Goal: Register for event/course

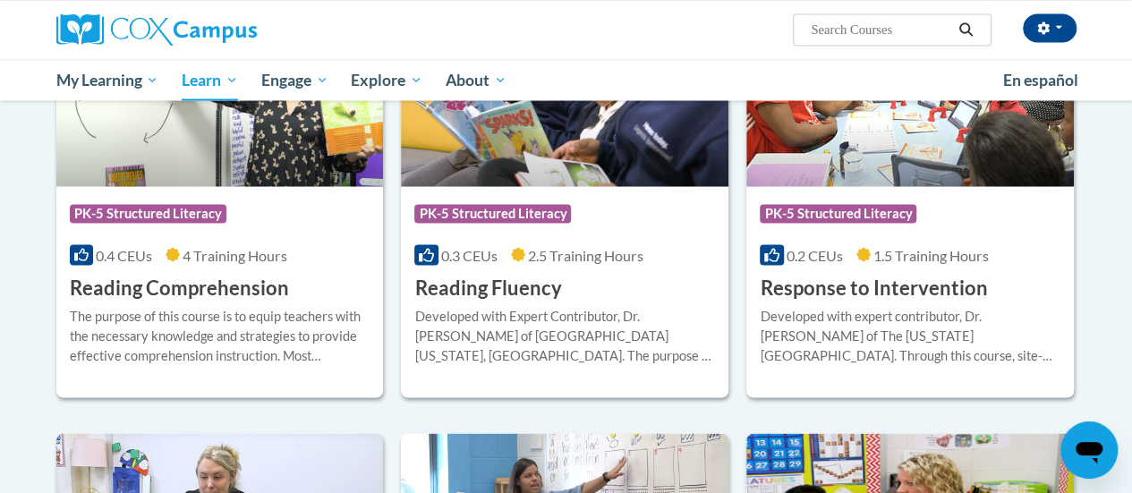
scroll to position [1620, 0]
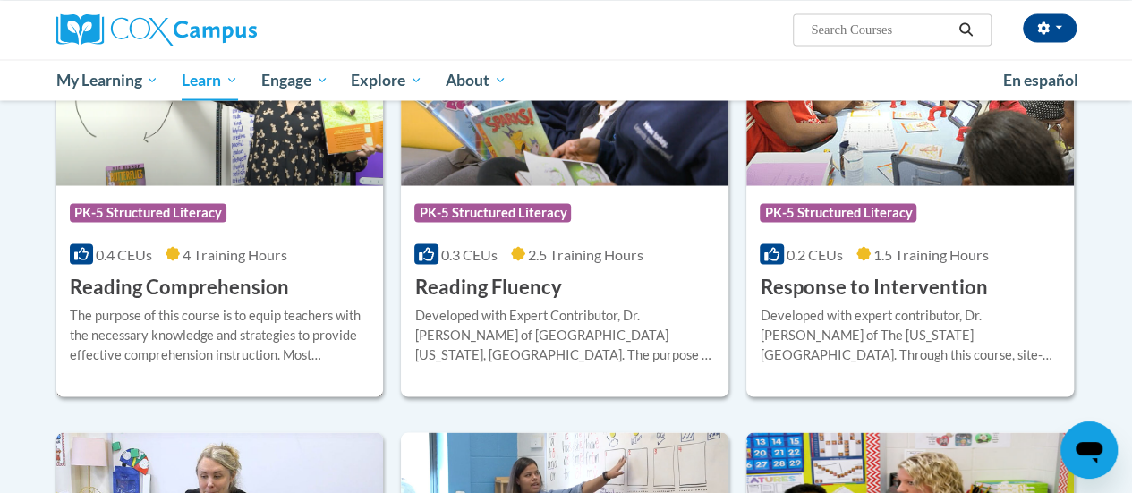
click at [241, 281] on h3 "Reading Comprehension" at bounding box center [179, 287] width 219 height 28
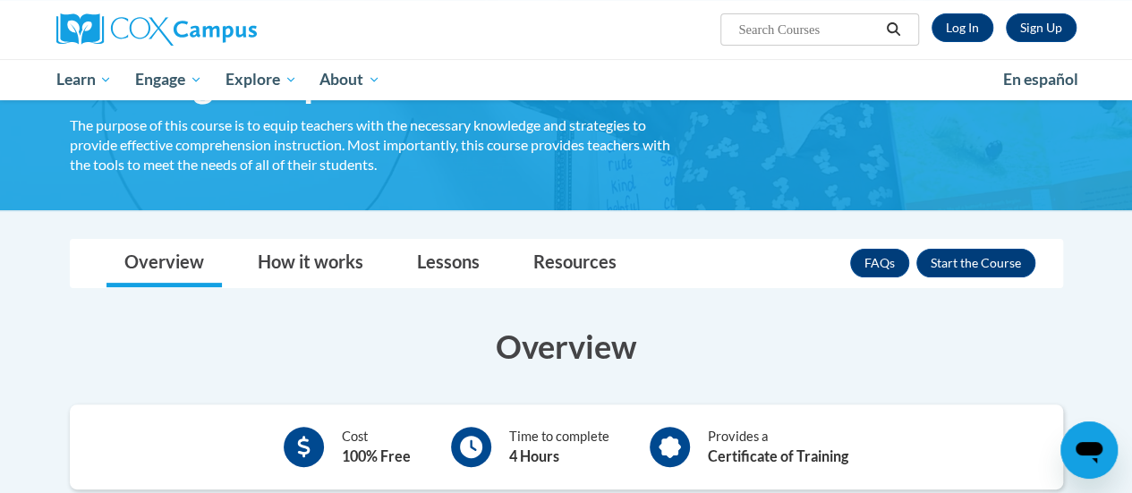
scroll to position [50, 0]
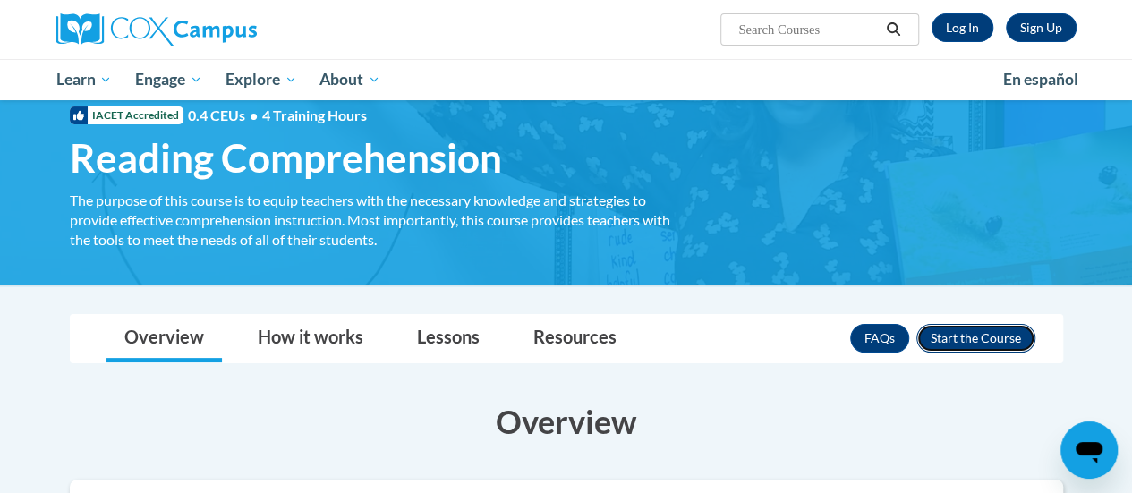
click at [992, 344] on button "Enroll" at bounding box center [975, 338] width 119 height 29
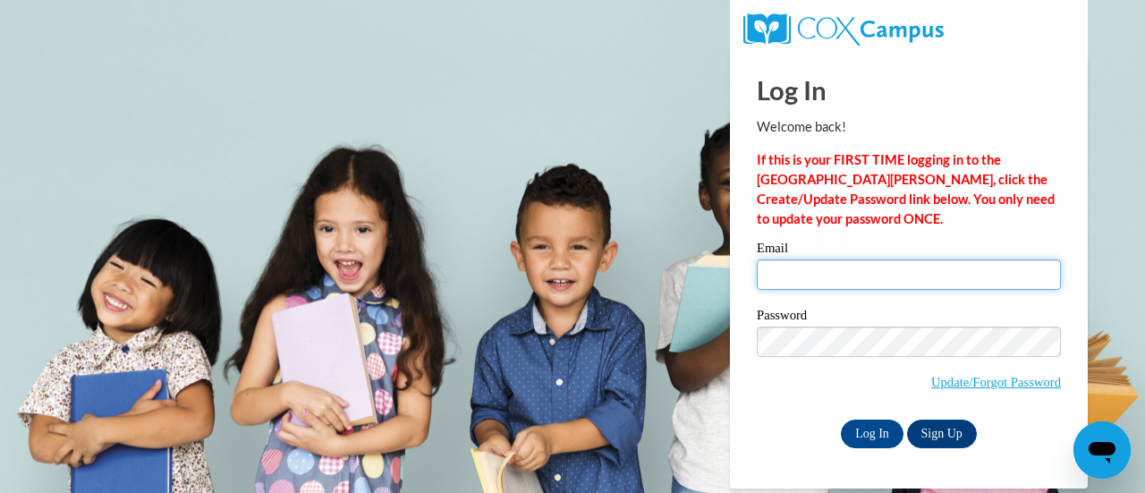
click at [837, 275] on input "Email" at bounding box center [909, 274] width 304 height 30
type input "tywonna.laney@rusd.org"
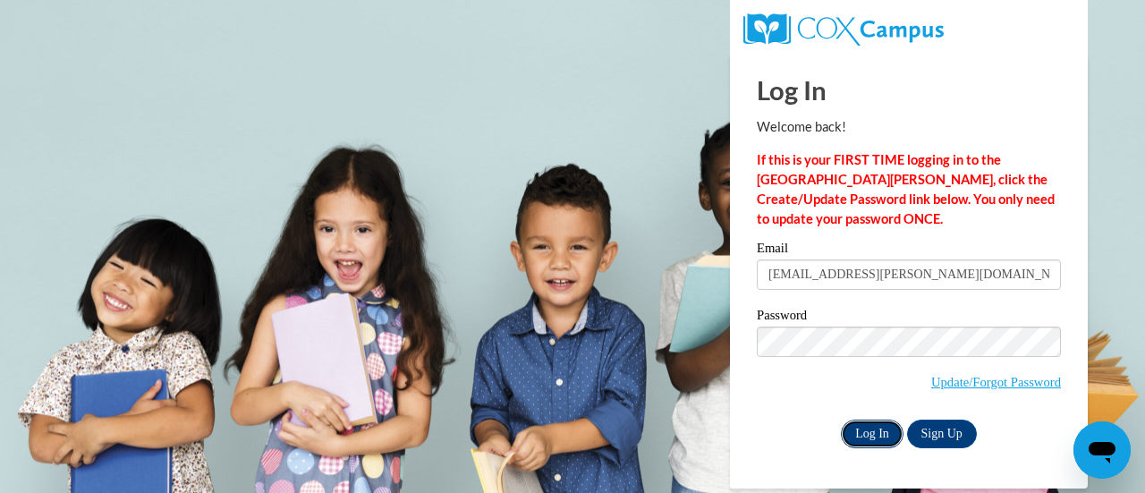
click at [874, 437] on input "Log In" at bounding box center [872, 434] width 63 height 29
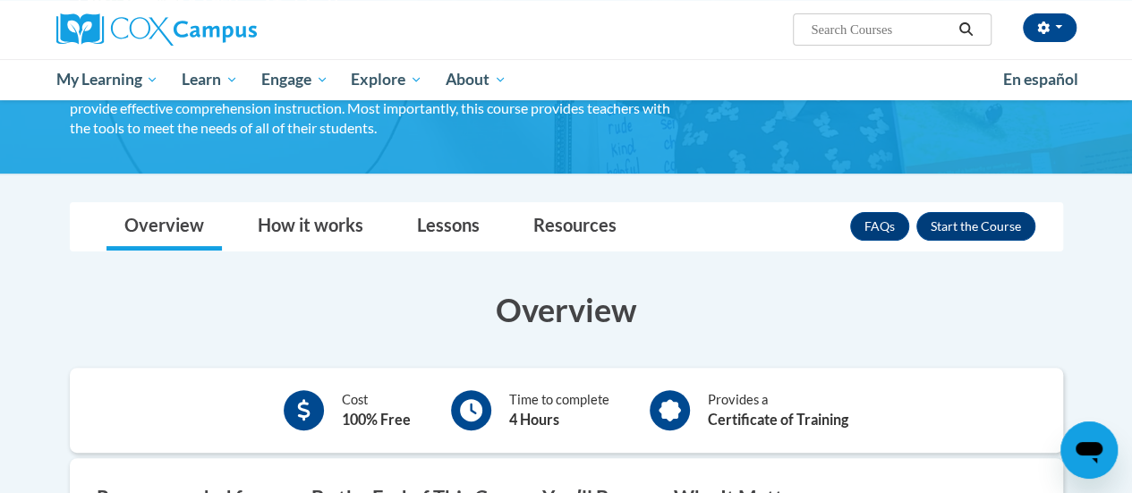
scroll to position [157, 0]
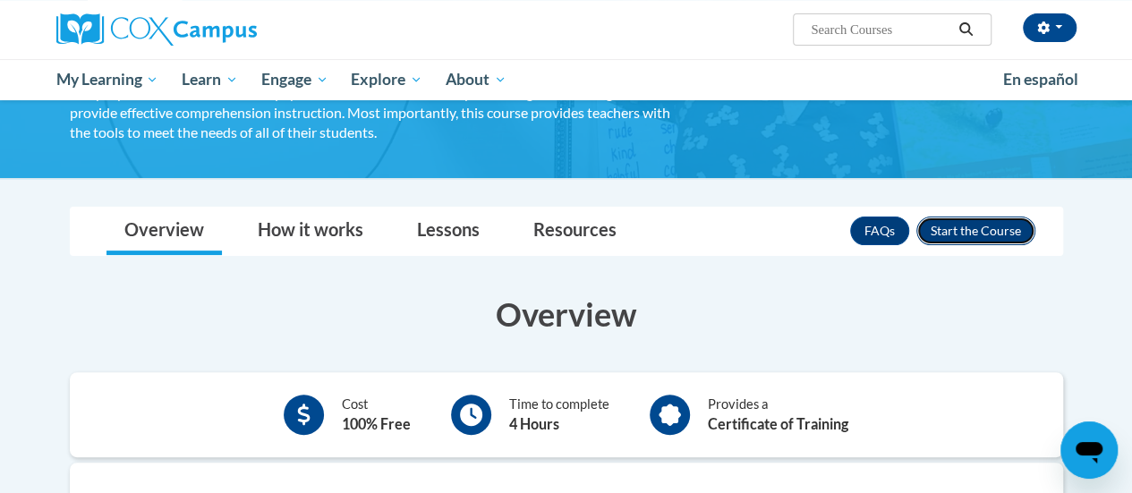
click at [1002, 231] on button "Enroll" at bounding box center [975, 230] width 119 height 29
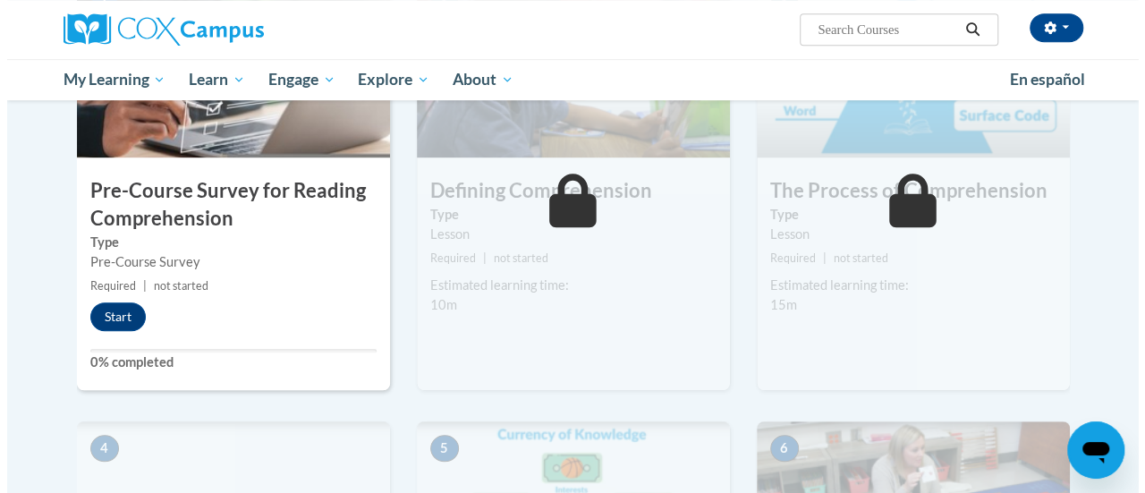
scroll to position [492, 0]
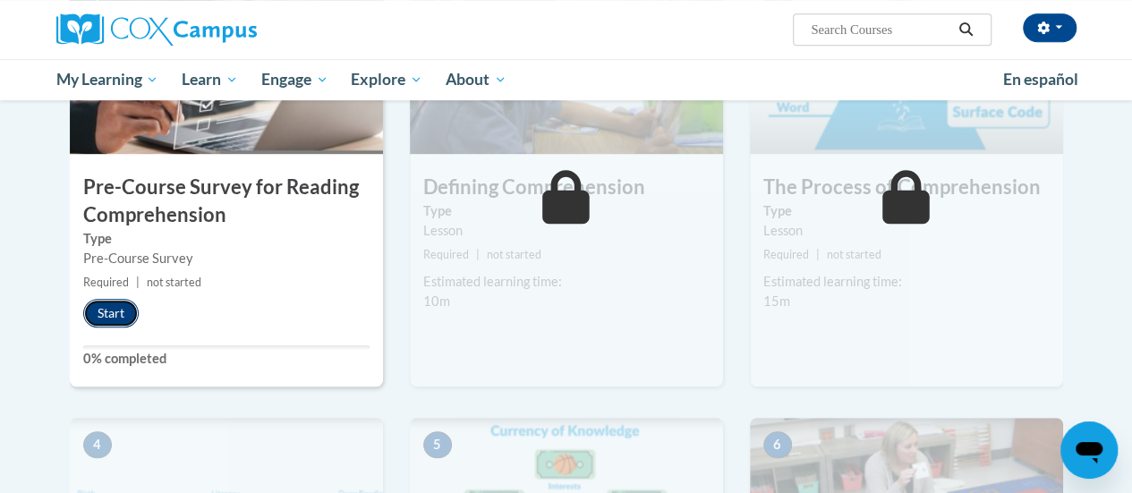
click at [100, 324] on button "Start" at bounding box center [110, 313] width 55 height 29
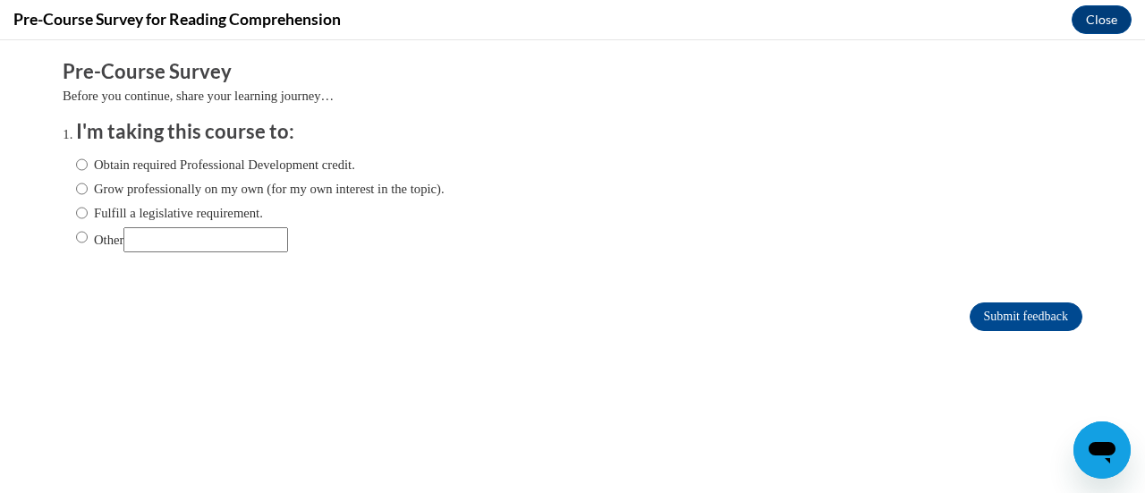
scroll to position [0, 0]
click at [76, 189] on input "Grow professionally on my own (for my own interest in the topic)." at bounding box center [82, 189] width 12 height 20
radio input "true"
click at [1011, 317] on input "Submit feedback" at bounding box center [1026, 316] width 113 height 29
click at [997, 323] on input "Submit feedback" at bounding box center [1026, 316] width 113 height 29
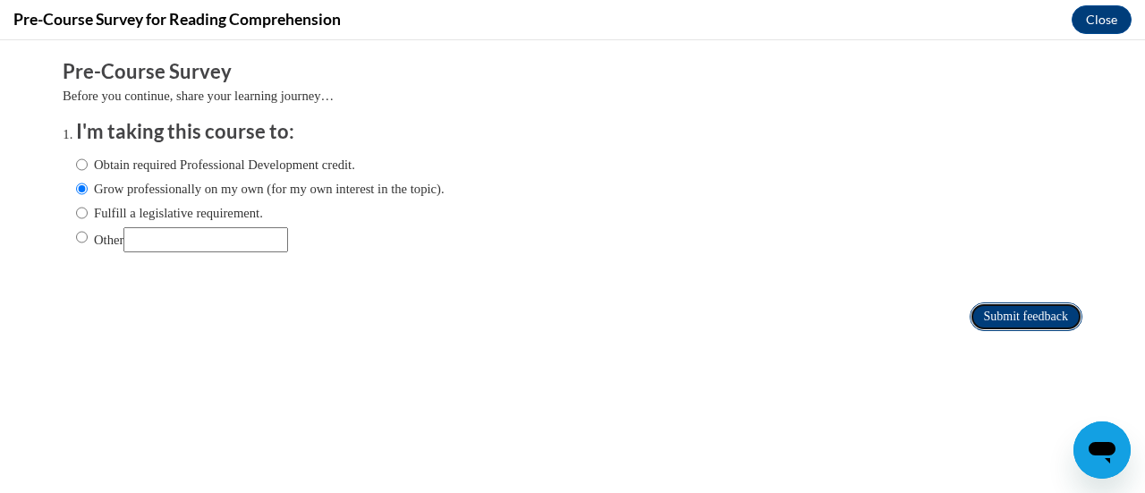
click at [995, 309] on input "Submit feedback" at bounding box center [1026, 316] width 113 height 29
click at [1021, 317] on input "Submit feedback" at bounding box center [1026, 316] width 113 height 29
click at [1047, 302] on input "Submit feedback" at bounding box center [1026, 316] width 113 height 29
click at [1013, 319] on input "Submit feedback" at bounding box center [1026, 316] width 113 height 29
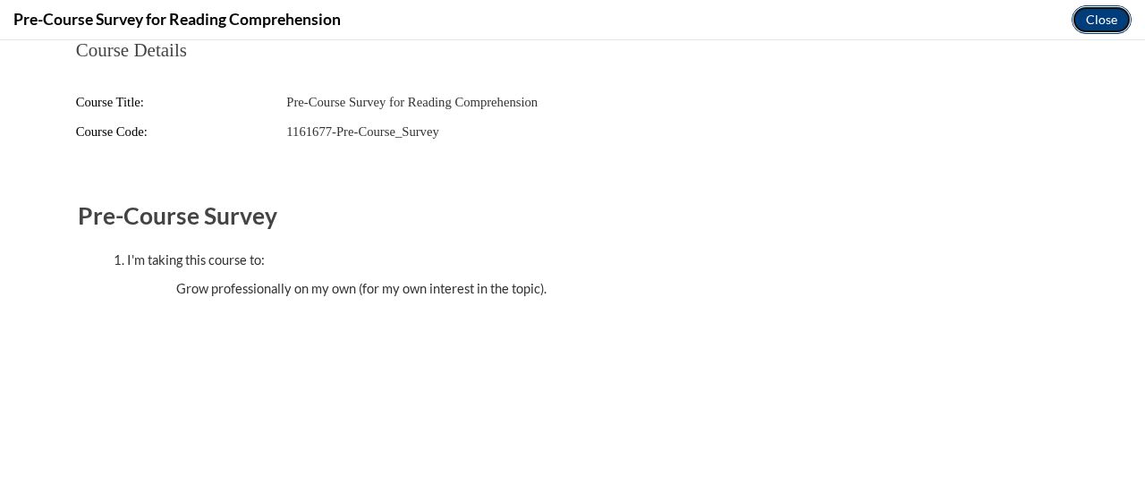
click at [1105, 16] on button "Close" at bounding box center [1102, 19] width 60 height 29
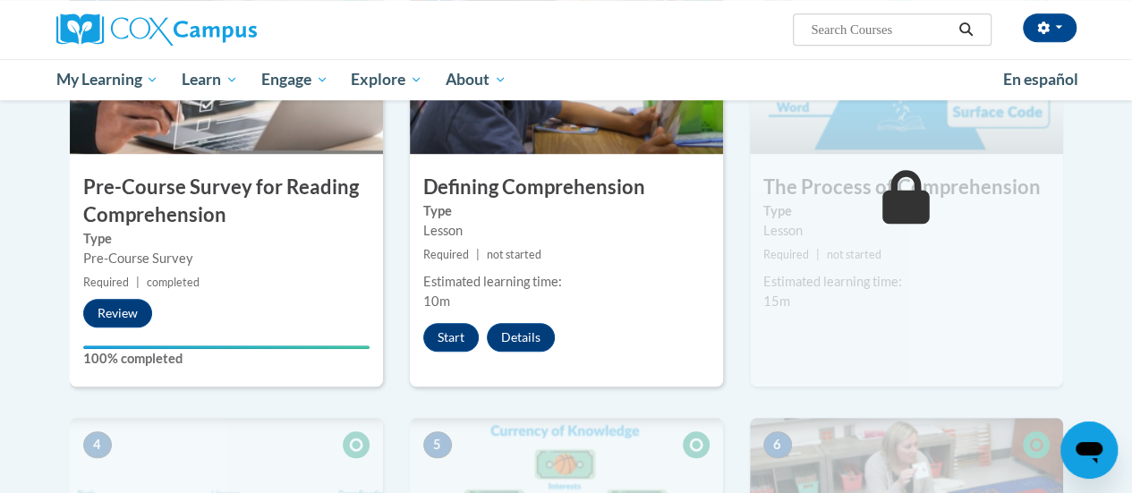
drag, startPoint x: 114, startPoint y: 323, endPoint x: 0, endPoint y: 299, distance: 116.1
click at [445, 335] on button "Start" at bounding box center [450, 337] width 55 height 29
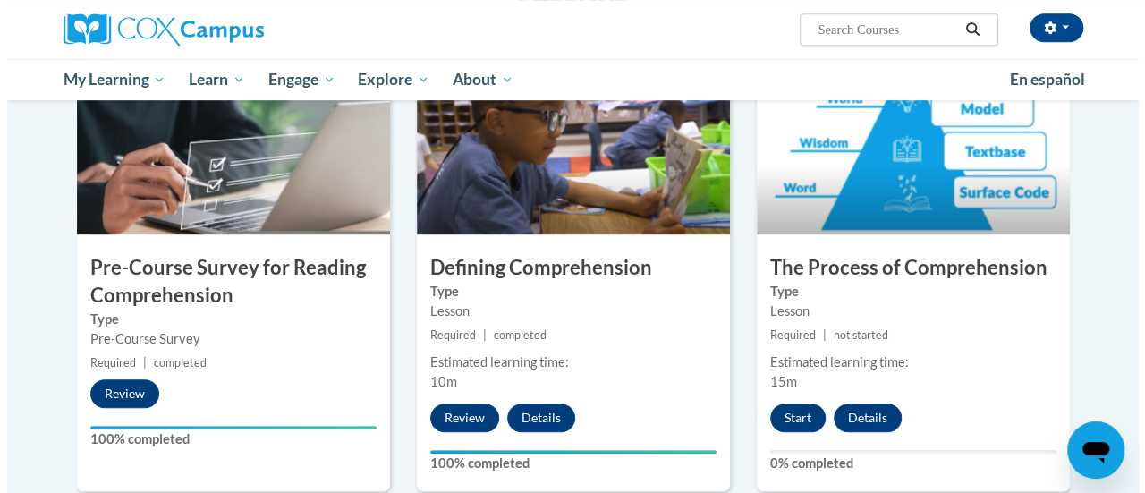
scroll to position [394, 0]
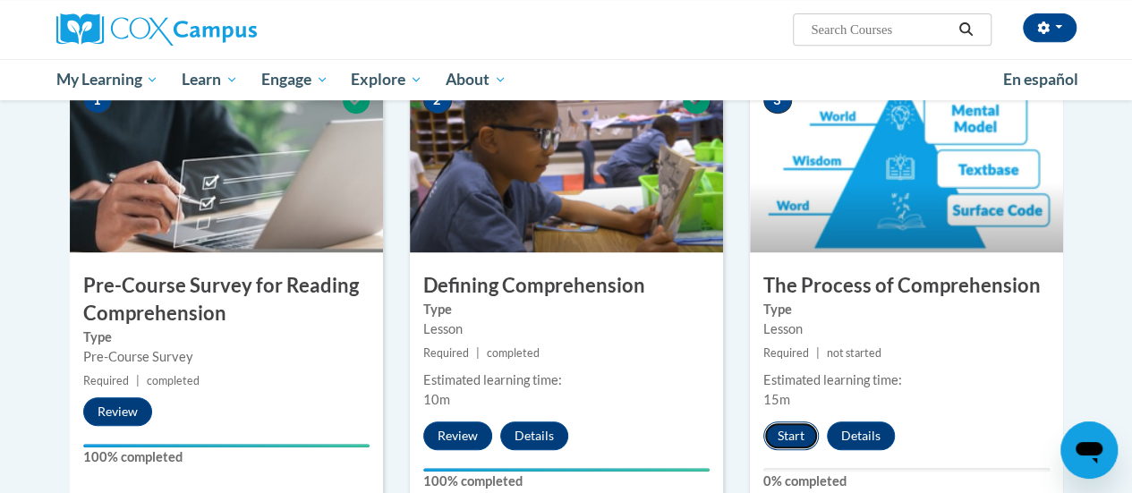
click at [793, 437] on button "Start" at bounding box center [790, 435] width 55 height 29
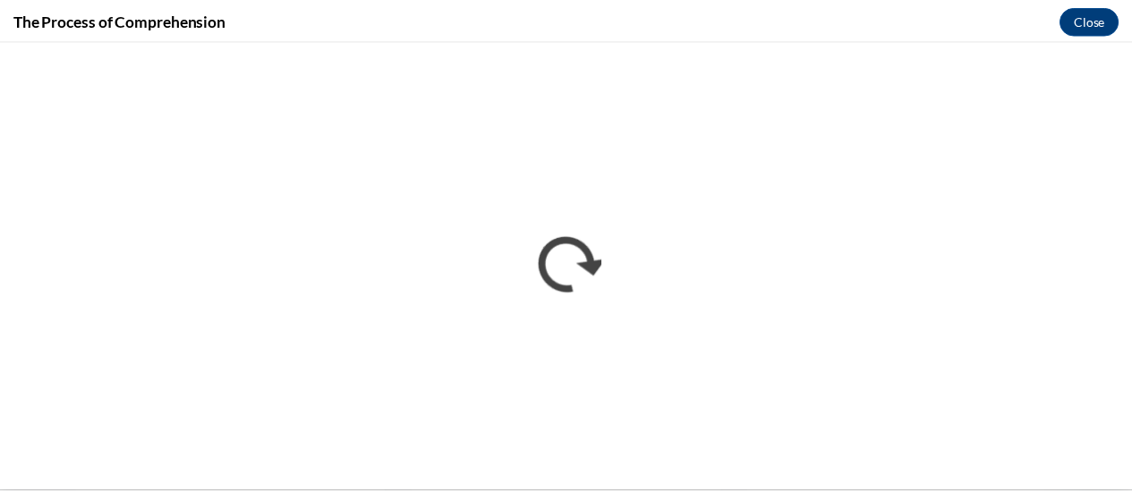
scroll to position [0, 0]
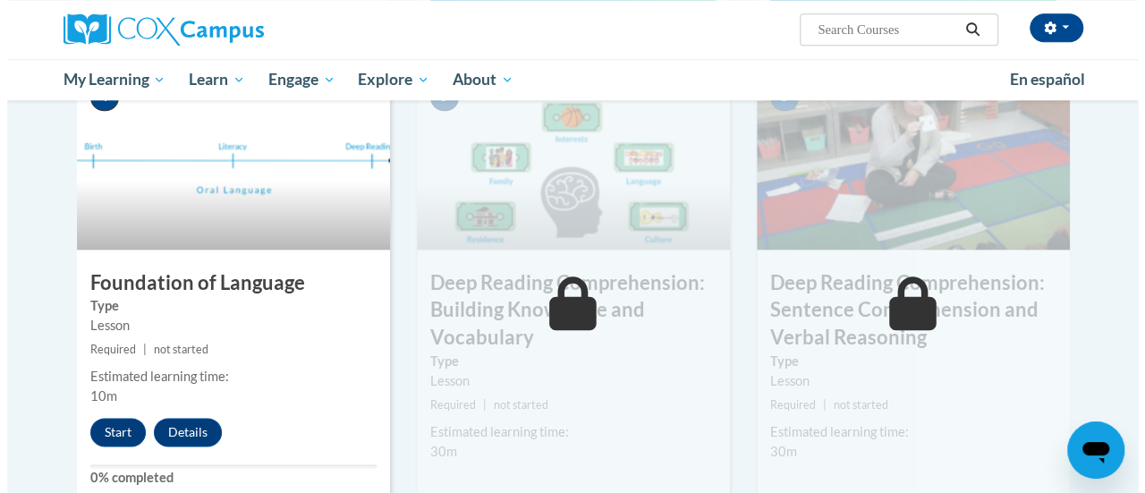
scroll to position [816, 0]
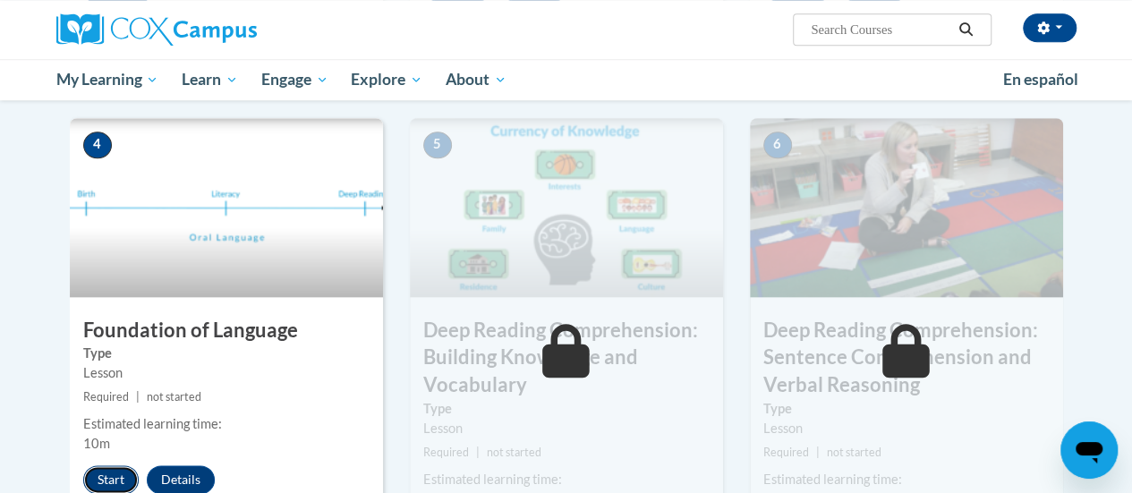
click at [123, 475] on button "Start" at bounding box center [110, 479] width 55 height 29
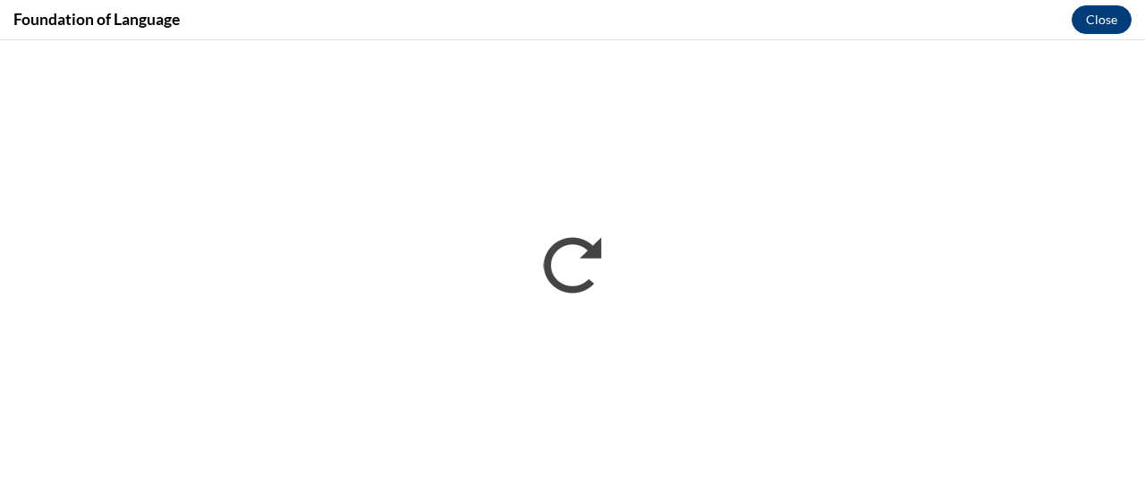
scroll to position [0, 0]
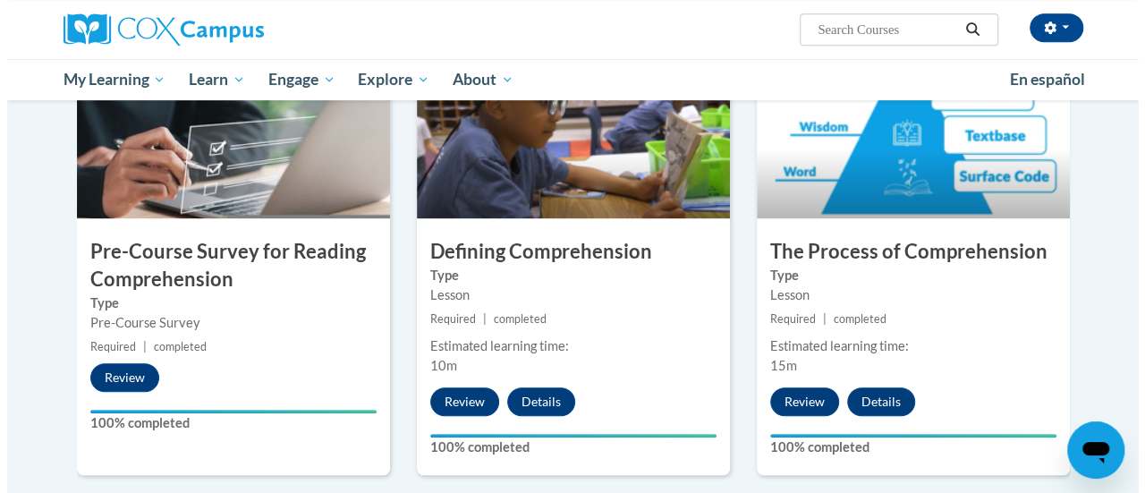
scroll to position [431, 0]
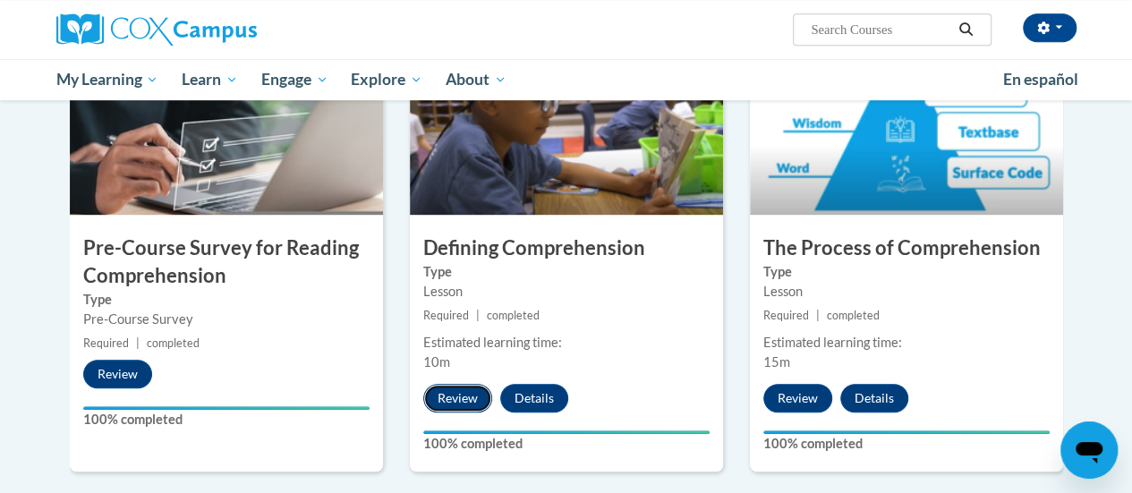
click at [451, 394] on button "Review" at bounding box center [457, 398] width 69 height 29
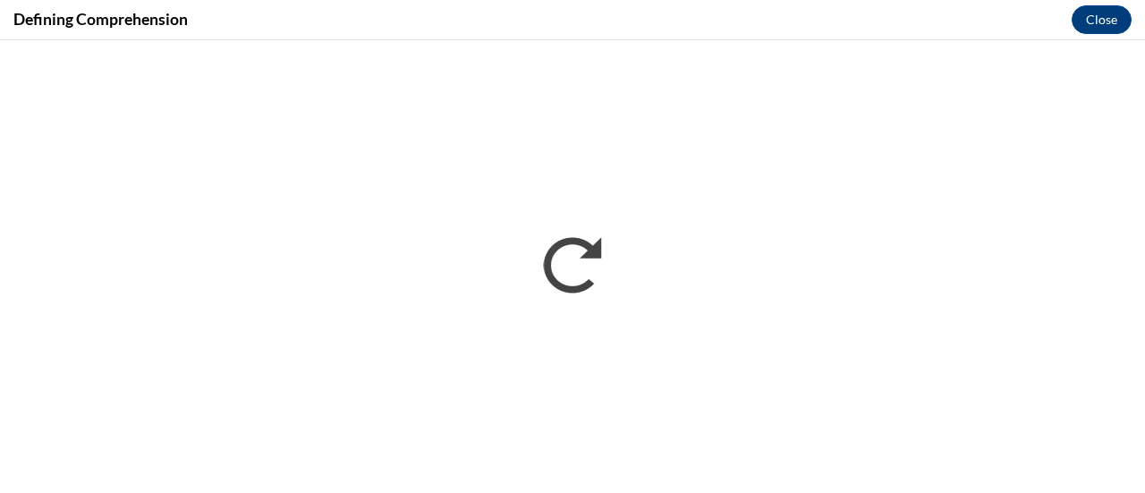
scroll to position [0, 0]
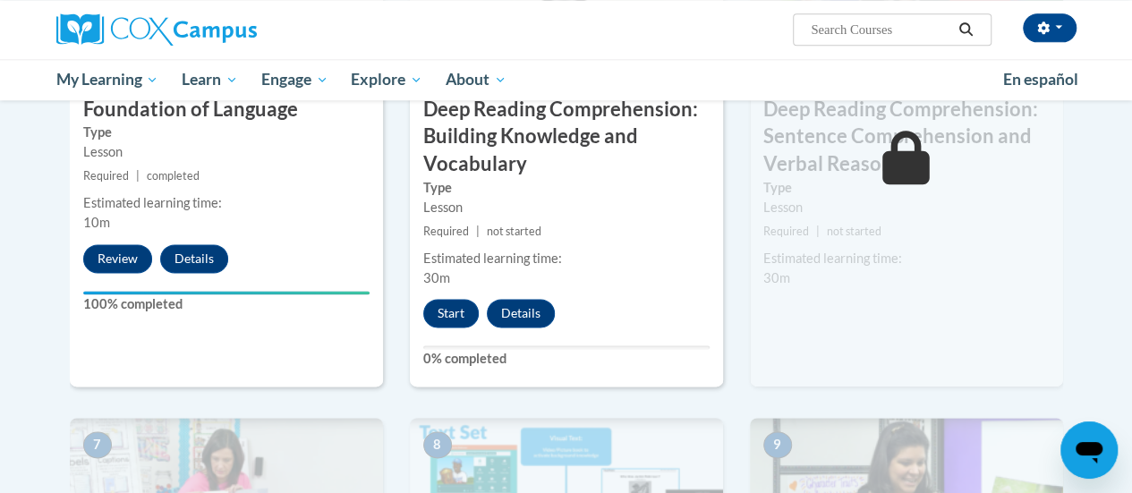
scroll to position [1023, 0]
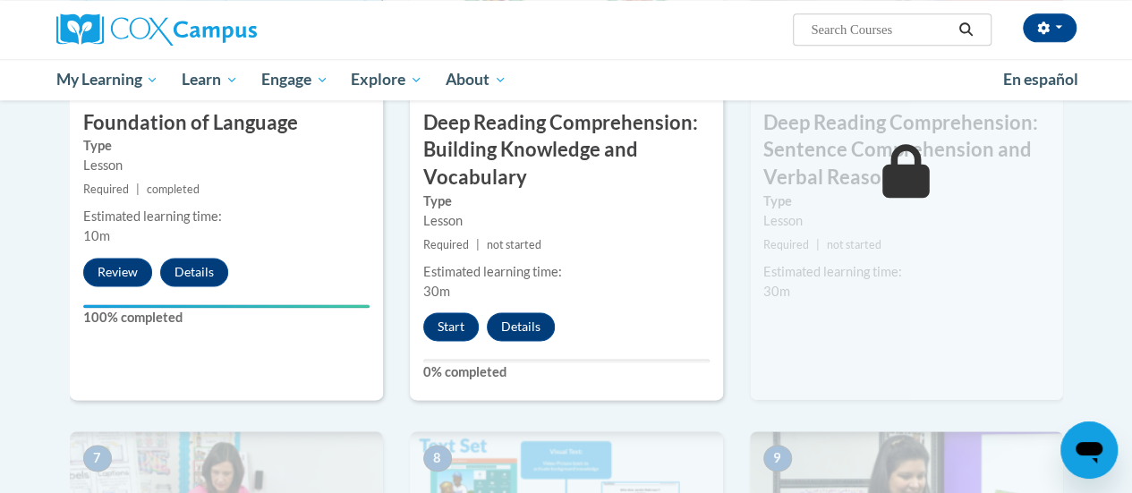
click at [479, 364] on label "0% completed" at bounding box center [566, 372] width 286 height 20
drag, startPoint x: 0, startPoint y: 0, endPoint x: 477, endPoint y: 368, distance: 602.0
click at [477, 368] on label "0% completed" at bounding box center [566, 372] width 286 height 20
click at [279, 377] on div "4 Foundation of Language Type Lesson Required | completed Estimated learning ti…" at bounding box center [226, 156] width 313 height 490
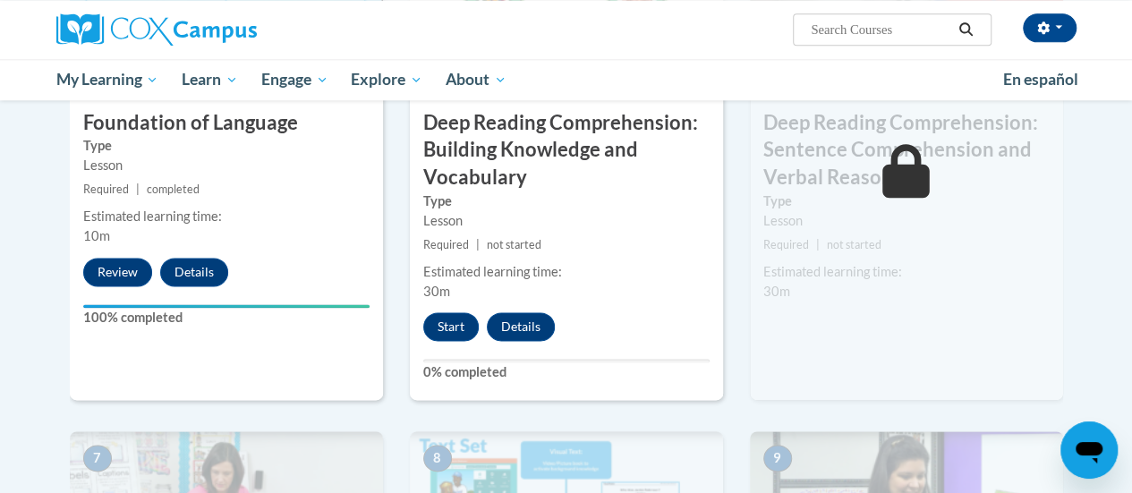
click at [664, 85] on ul "My Learning My Learning My Course Progress Certificates My Action Plans Group D…" at bounding box center [518, 79] width 946 height 41
